Goal: Obtain resource: Obtain resource

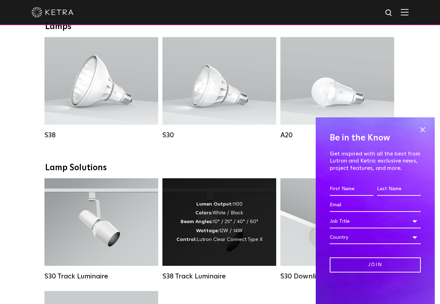
scroll to position [631, 0]
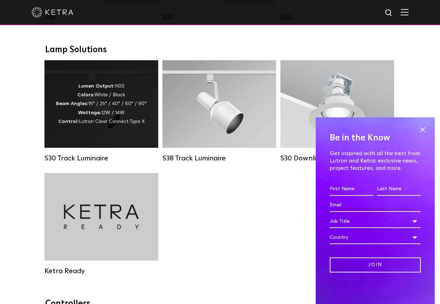
click at [144, 136] on div "Lumen Output: 1100 Colors: White / Black Beam Angles: 15° / 25° / 40° / 60° / 9…" at bounding box center [101, 104] width 114 height 88
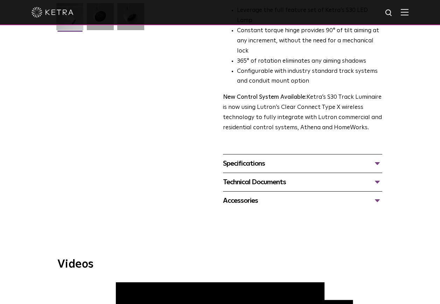
scroll to position [210, 0]
click at [252, 177] on div "Technical Documents" at bounding box center [302, 182] width 159 height 11
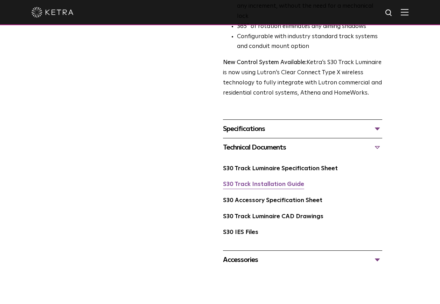
scroll to position [245, 0]
click at [289, 197] on link "S30 Accessory Specification Sheet" at bounding box center [272, 200] width 99 height 6
click at [267, 165] on link "S30 Track Luminaire Specification Sheet" at bounding box center [280, 168] width 115 height 6
click at [260, 254] on div "Accessories" at bounding box center [302, 259] width 159 height 11
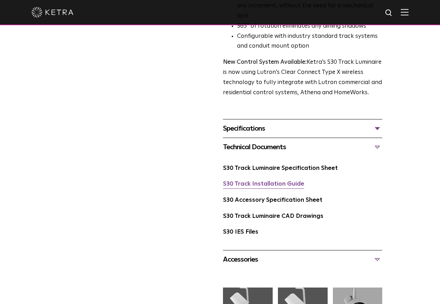
click at [282, 181] on link "S30 Track Installation Guide" at bounding box center [263, 184] width 81 height 6
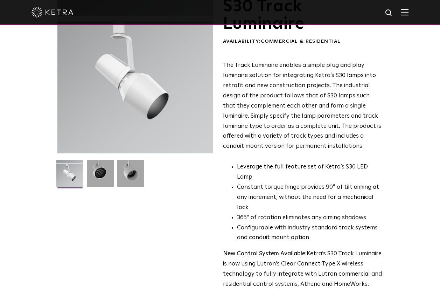
scroll to position [0, 0]
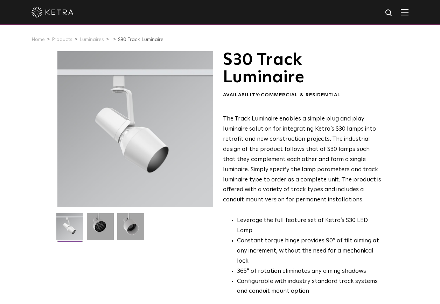
click at [409, 14] on img at bounding box center [405, 12] width 8 height 7
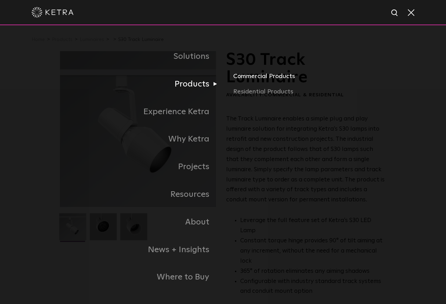
click at [253, 74] on link "Commercial Products" at bounding box center [309, 78] width 153 height 15
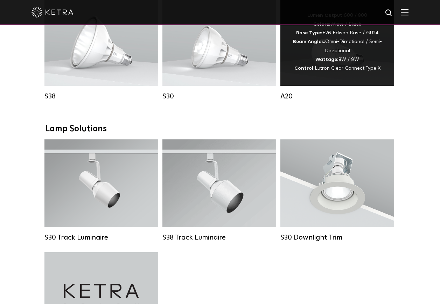
scroll to position [490, 0]
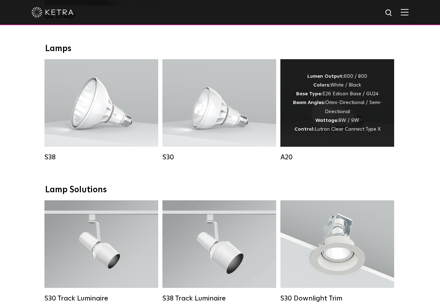
click at [308, 132] on strong "Control:" at bounding box center [305, 129] width 20 height 5
